Goal: Information Seeking & Learning: Learn about a topic

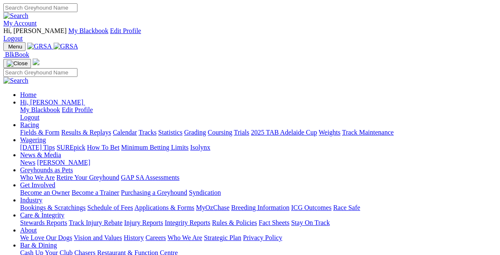
click at [137, 129] on link "Calendar" at bounding box center [125, 132] width 24 height 7
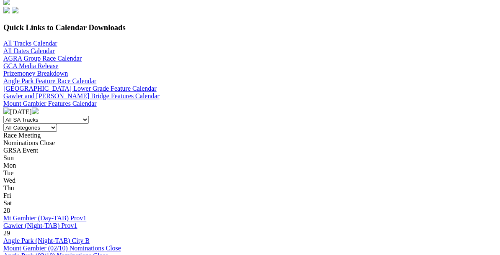
scroll to position [301, 0]
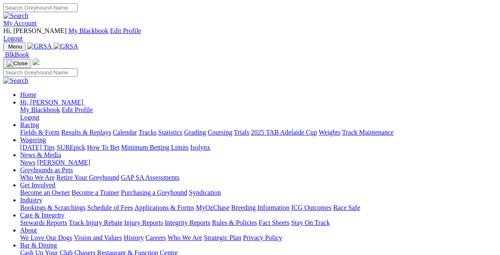
click at [39, 121] on link "Racing" at bounding box center [29, 124] width 19 height 7
click at [31, 129] on link "Fields & Form" at bounding box center [39, 132] width 39 height 7
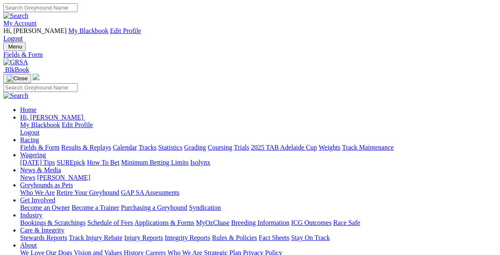
select select "[GEOGRAPHIC_DATA]"
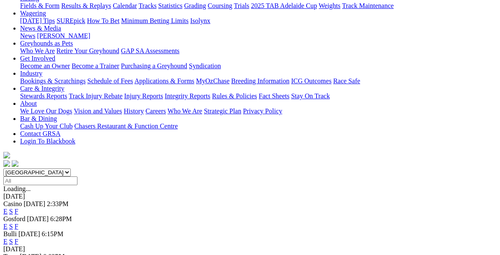
scroll to position [145, 0]
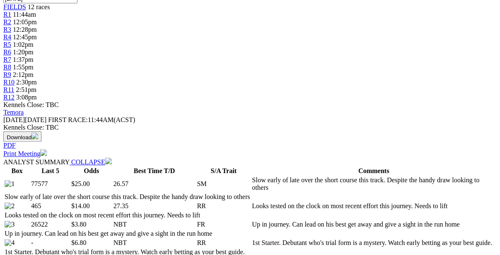
scroll to position [327, 0]
